Goal: Task Accomplishment & Management: Manage account settings

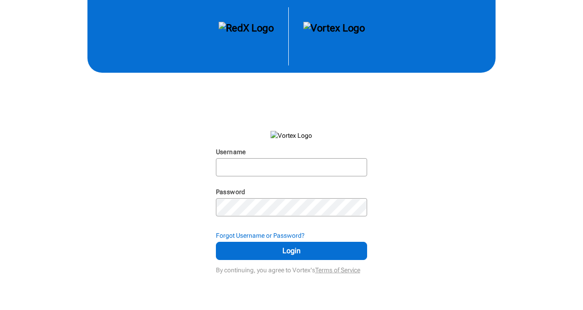
click at [280, 279] on body at bounding box center [291, 155] width 583 height 310
click at [465, 132] on div "Username N/A Password N/A Forgot Username or Password? Login By continuing, you…" at bounding box center [291, 138] width 583 height 277
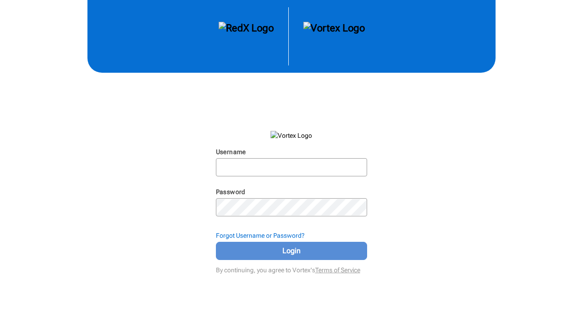
click at [296, 252] on span "Login" at bounding box center [291, 251] width 129 height 11
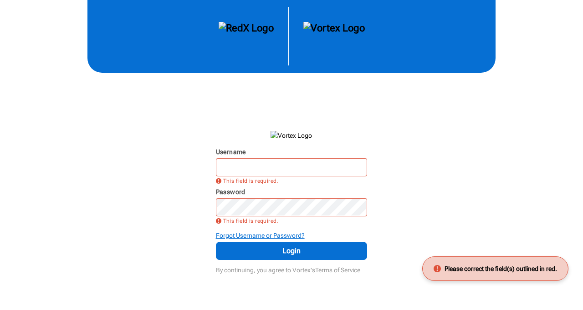
click at [294, 235] on strong "Forgot Username or Password?" at bounding box center [260, 235] width 89 height 7
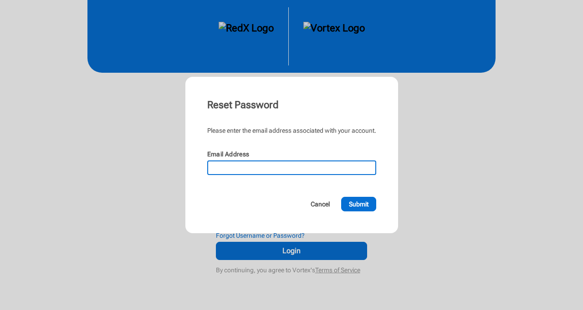
click at [280, 162] on input "Email Address" at bounding box center [291, 168] width 167 height 13
type input "[EMAIL_ADDRESS][DOMAIN_NAME]"
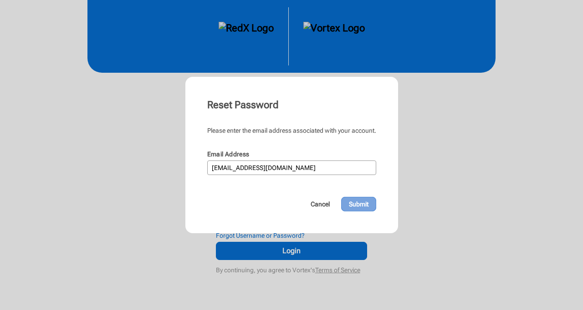
click at [368, 205] on span "Submit" at bounding box center [359, 204] width 20 height 9
